Goal: Information Seeking & Learning: Learn about a topic

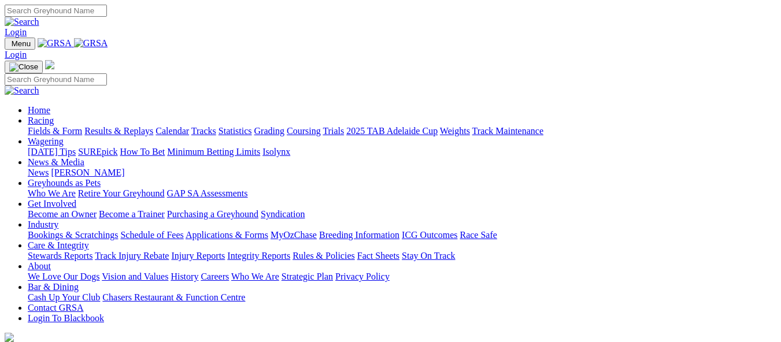
scroll to position [344, 0]
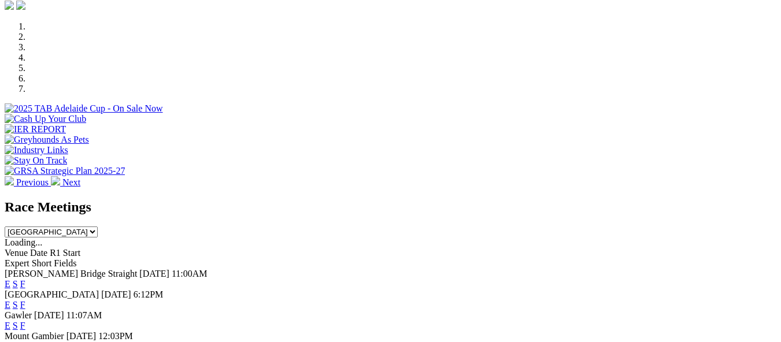
click at [25, 279] on link "F" at bounding box center [22, 284] width 5 height 10
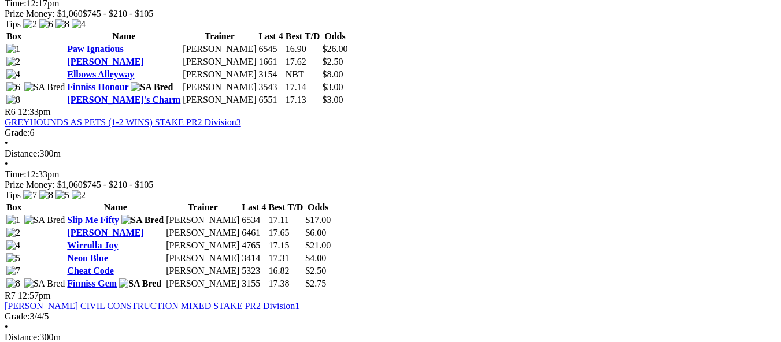
scroll to position [1434, 0]
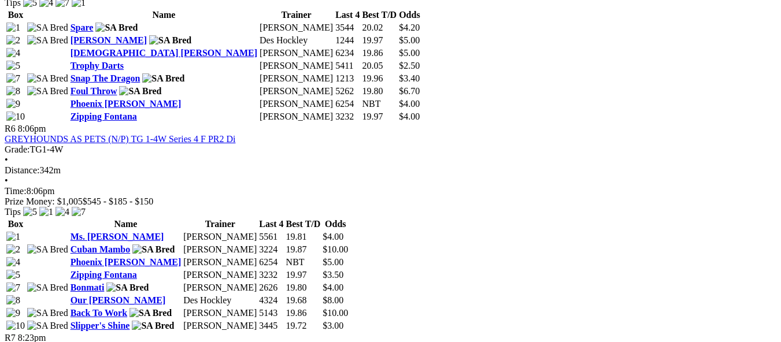
scroll to position [1504, 0]
